Goal: Obtain resource: Obtain resource

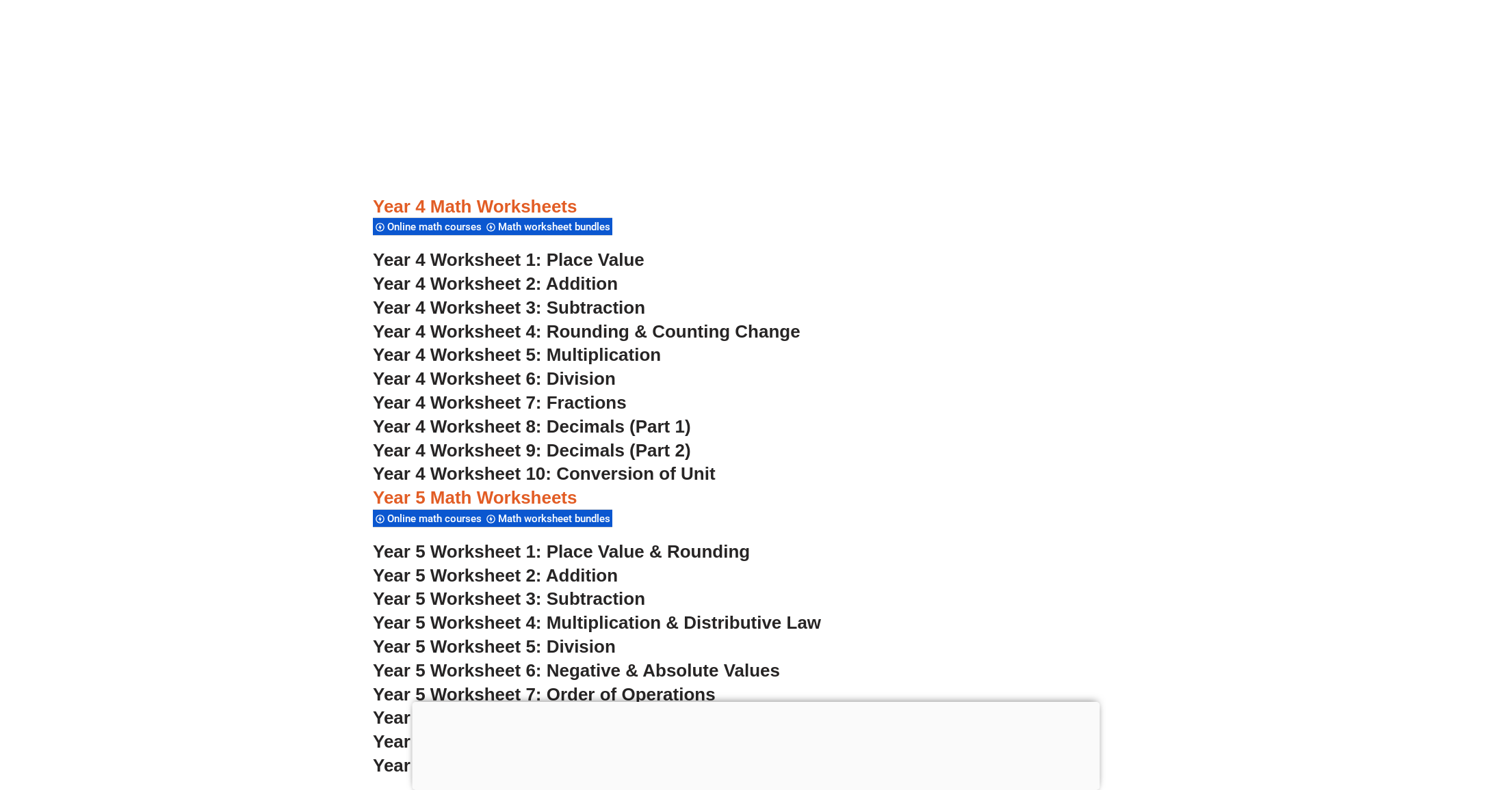
scroll to position [2834, 0]
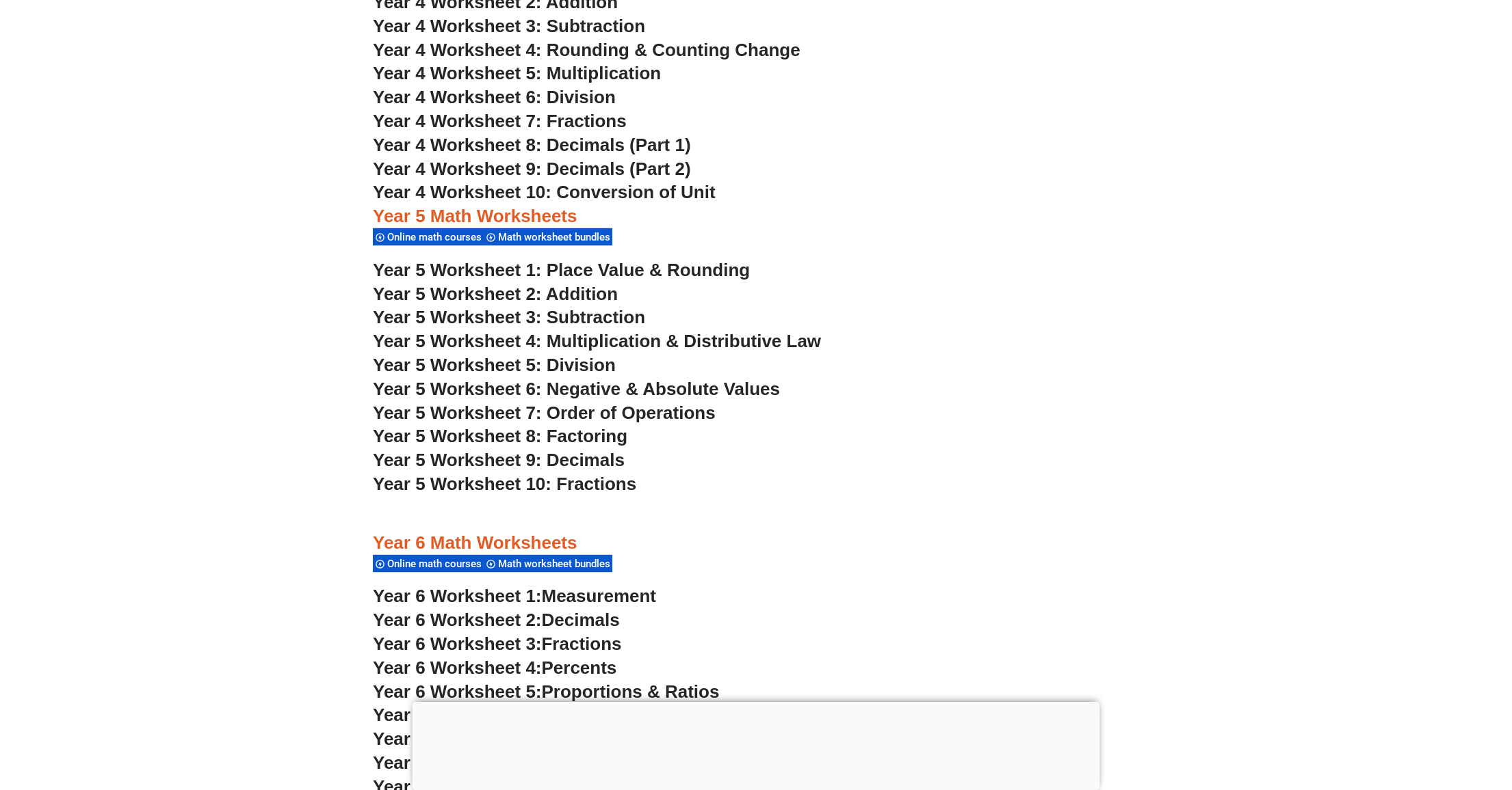
click at [578, 268] on span "Year 5 Worksheet 1: Place Value & Rounding" at bounding box center [561, 269] width 377 height 21
click at [563, 340] on span "Year 5 Worksheet 4: Multiplication & Distributive Law" at bounding box center [596, 341] width 448 height 21
click at [561, 363] on span "Year 5 Worksheet 5: Division" at bounding box center [494, 365] width 243 height 21
click at [579, 389] on span "Year 5 Worksheet 6: Negative & Absolute Values" at bounding box center [576, 389] width 407 height 21
click at [639, 384] on span "Year 5 Worksheet 6: Negative & Absolute Values" at bounding box center [576, 389] width 407 height 21
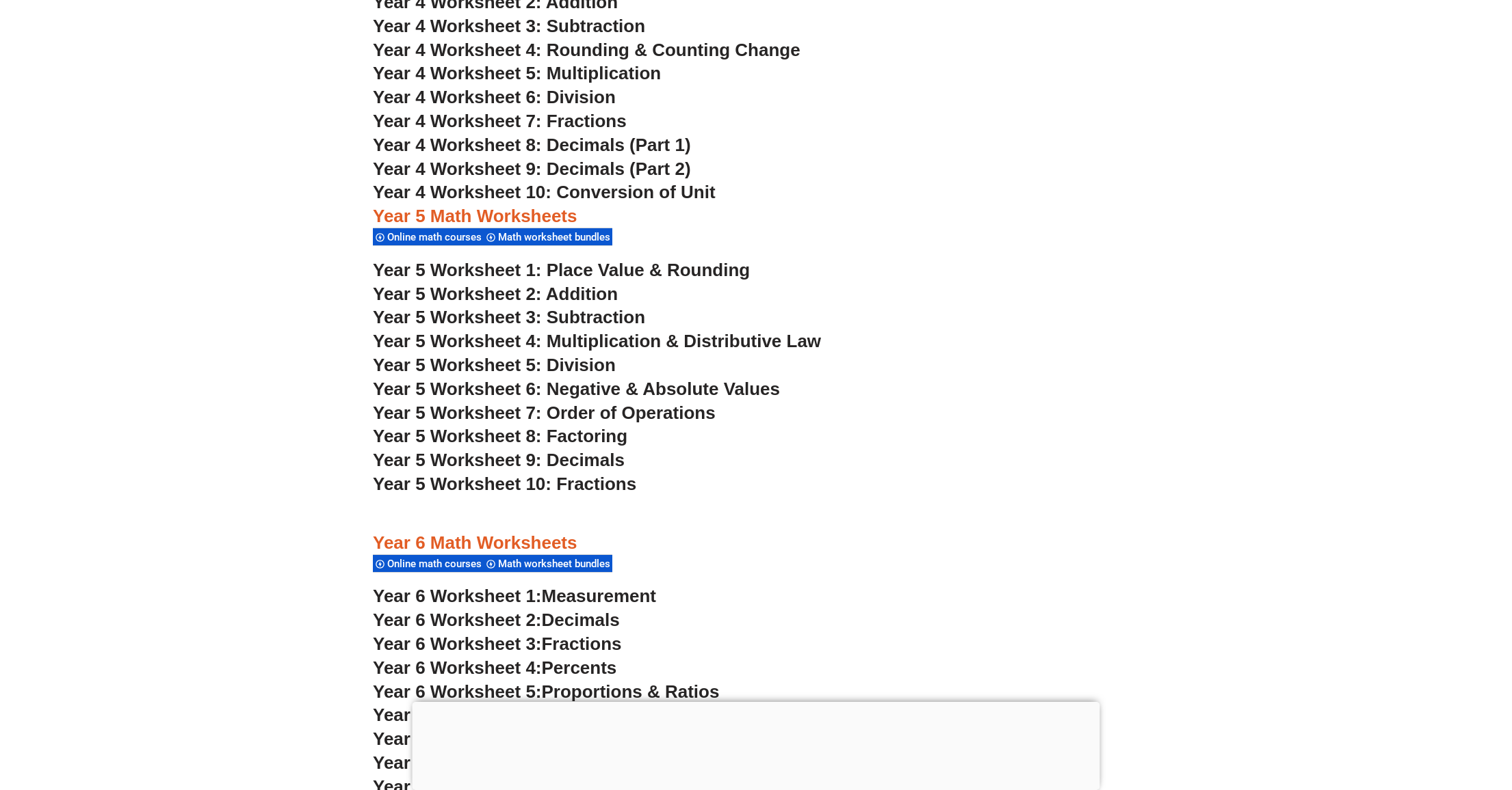
click at [647, 411] on span "Year 5 Worksheet 7: Order of Operations" at bounding box center [544, 412] width 343 height 21
click at [595, 435] on span "Year 5 Worksheet 8: Factoring" at bounding box center [500, 436] width 254 height 21
click at [577, 484] on span "Year 5 Worksheet 10: Fractions" at bounding box center [504, 484] width 263 height 21
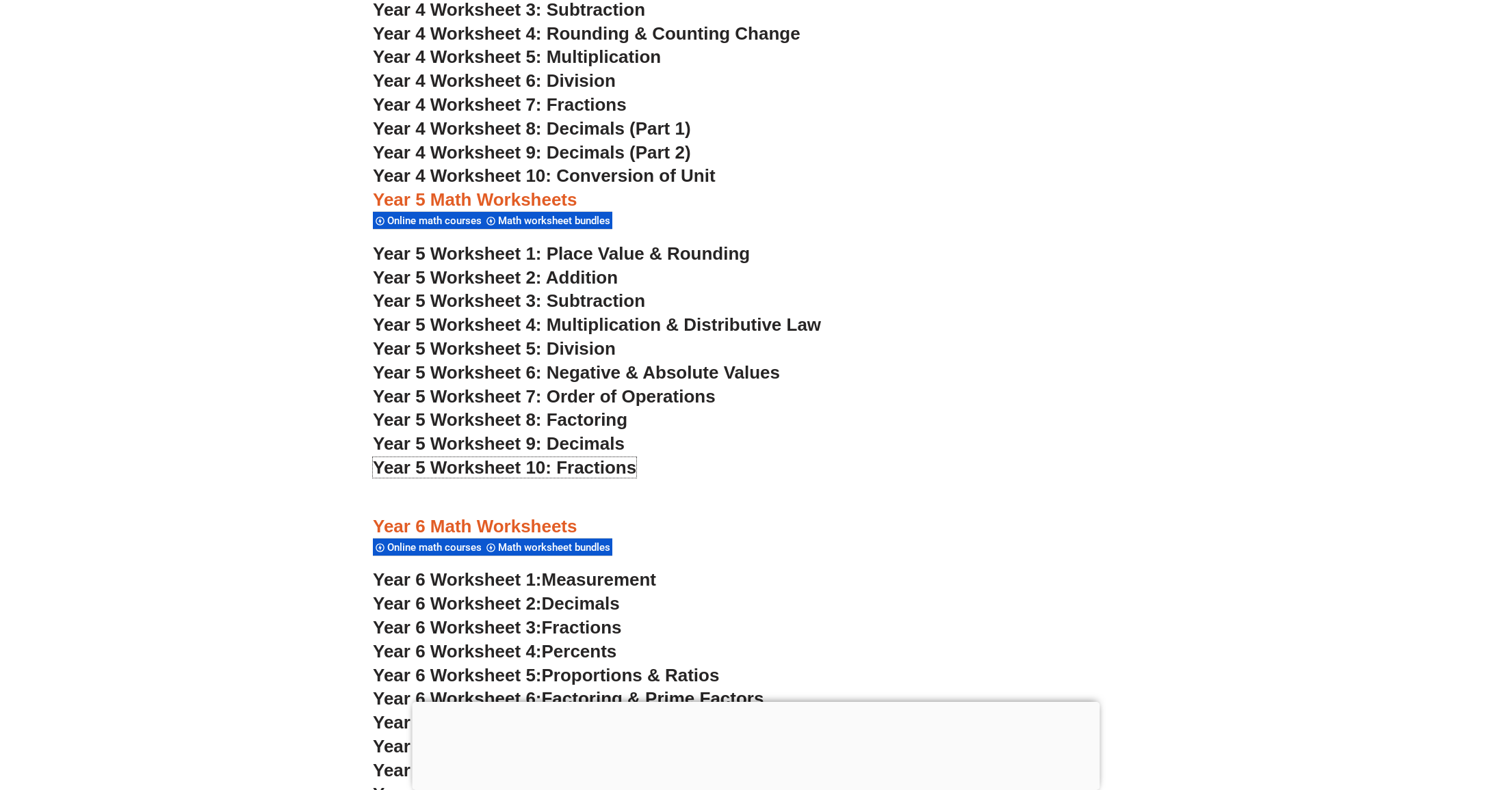
scroll to position [2834, 0]
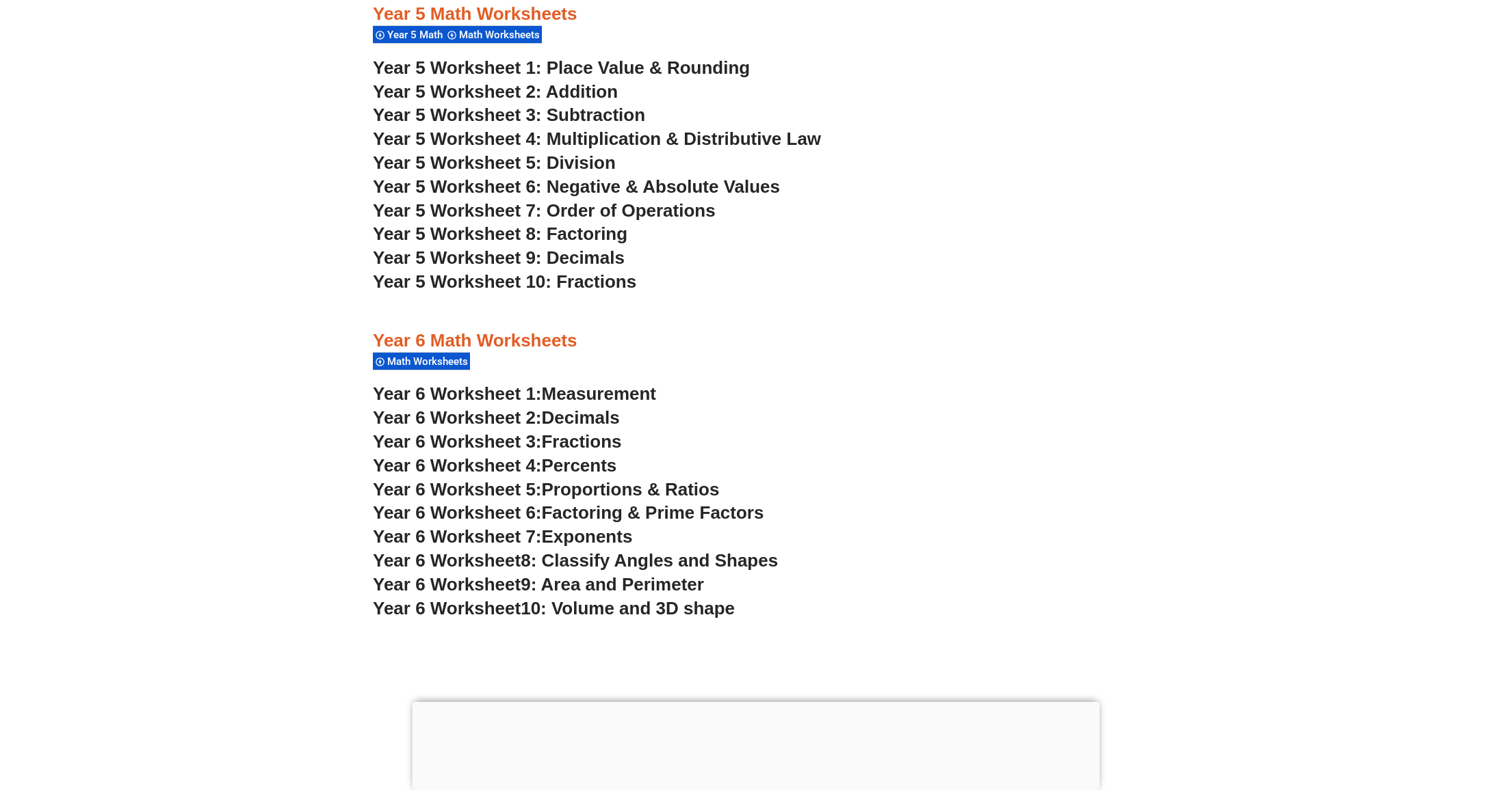
scroll to position [3080, 0]
